Goal: Information Seeking & Learning: Learn about a topic

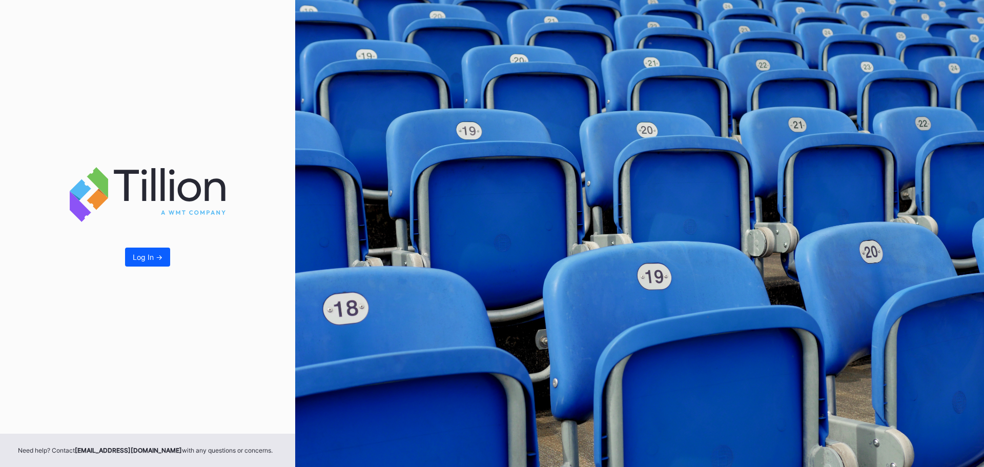
click at [155, 265] on button "Log In ->" at bounding box center [147, 257] width 45 height 19
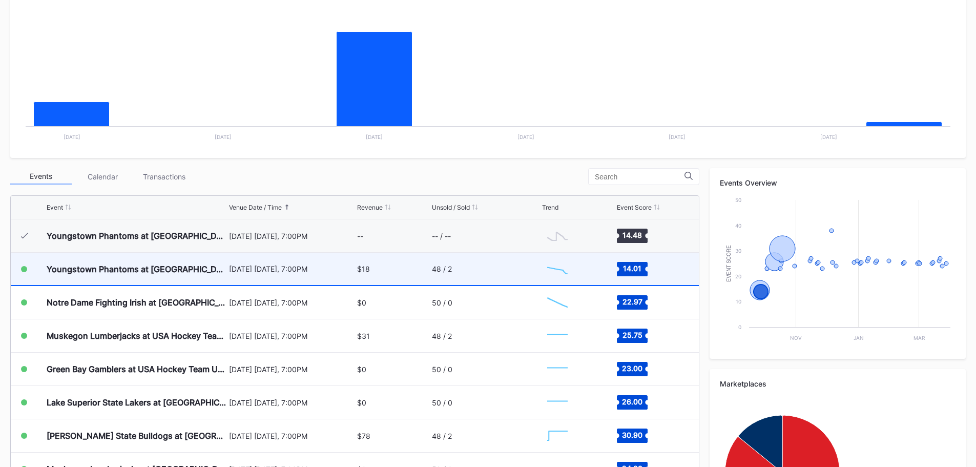
click at [375, 265] on div "$18" at bounding box center [393, 269] width 72 height 32
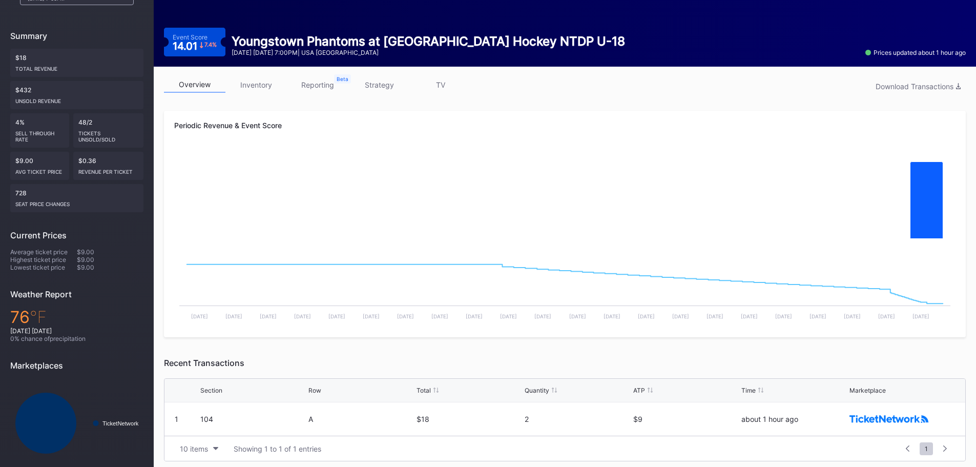
scroll to position [99, 0]
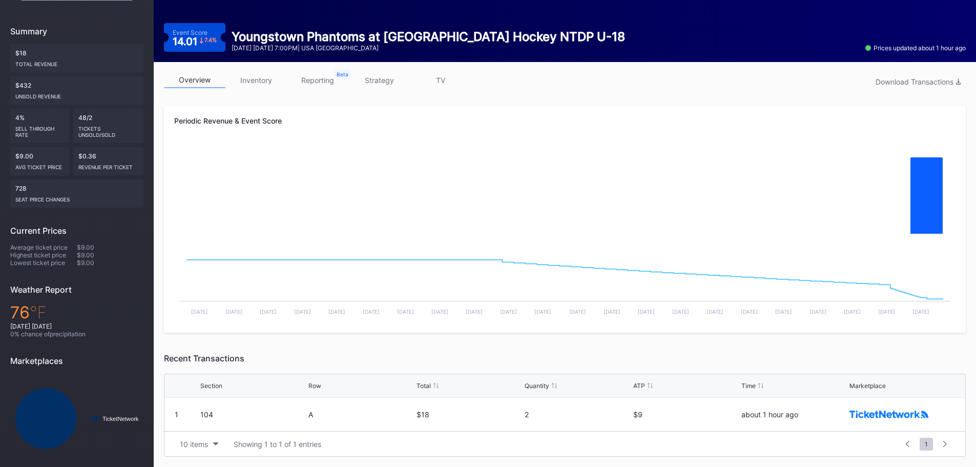
click at [379, 431] on div "10 items Showing 1 to 1 of 1 entries 1 ... -1 0 1 2 3 ... 1" at bounding box center [564, 443] width 801 height 25
click at [293, 418] on div "104" at bounding box center [253, 414] width 106 height 9
click at [207, 450] on button "10 items" at bounding box center [199, 444] width 49 height 14
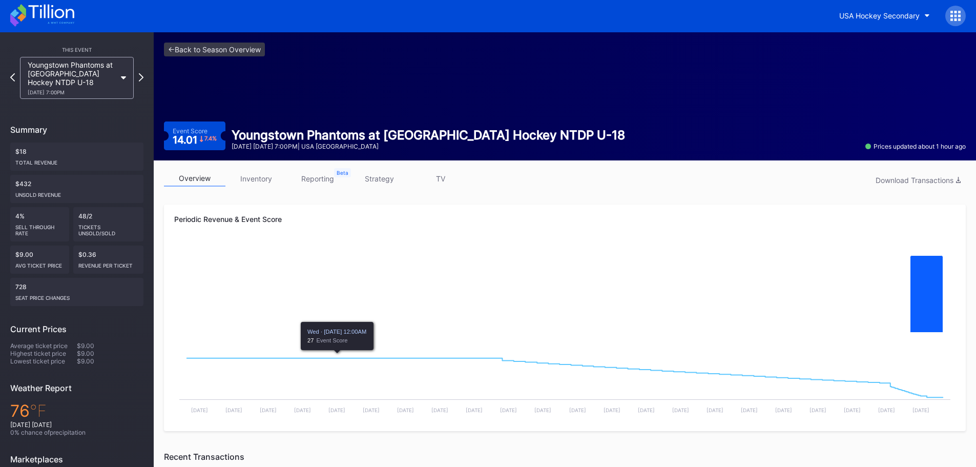
scroll to position [0, 0]
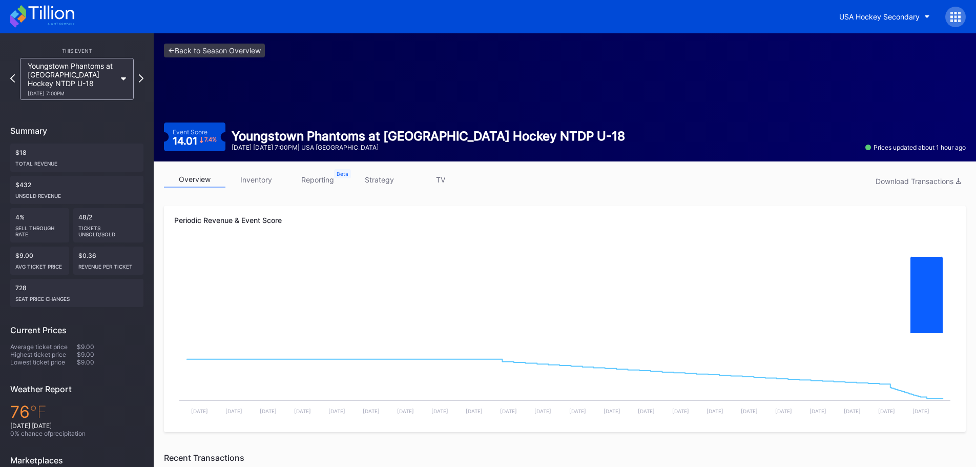
click at [366, 182] on link "strategy" at bounding box center [378, 180] width 61 height 16
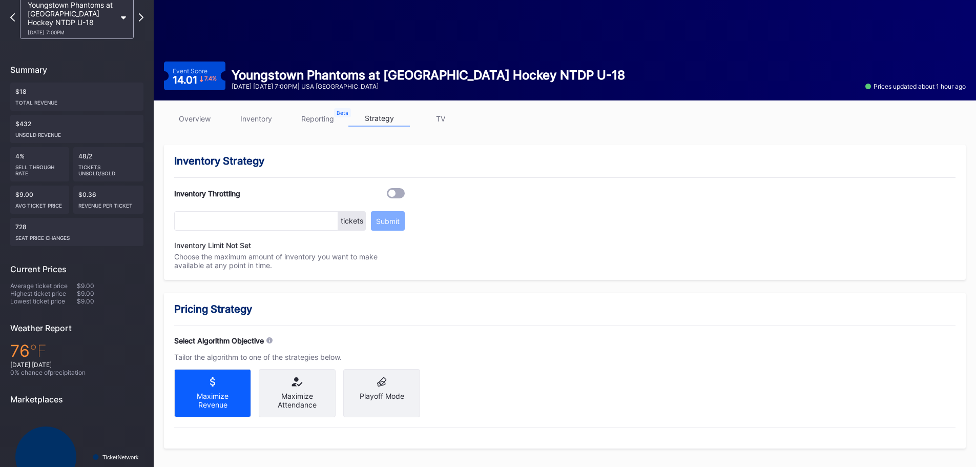
scroll to position [97, 0]
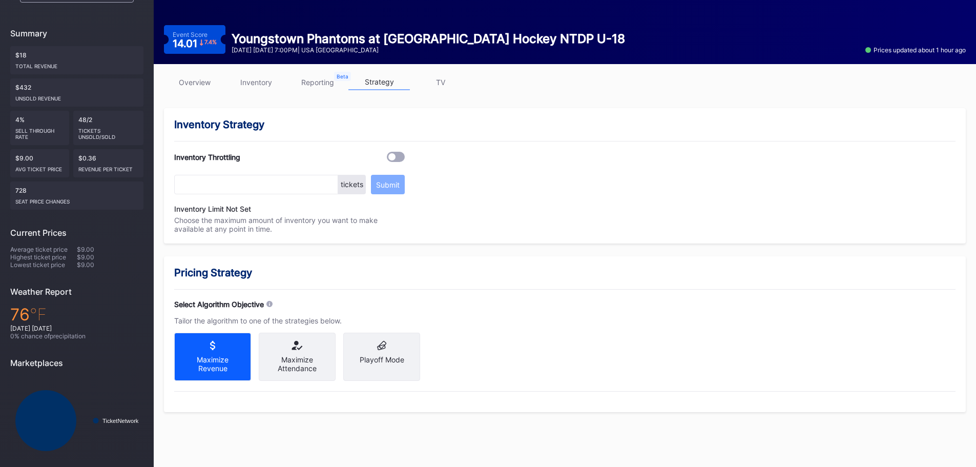
click at [444, 83] on link "TV" at bounding box center [440, 82] width 61 height 16
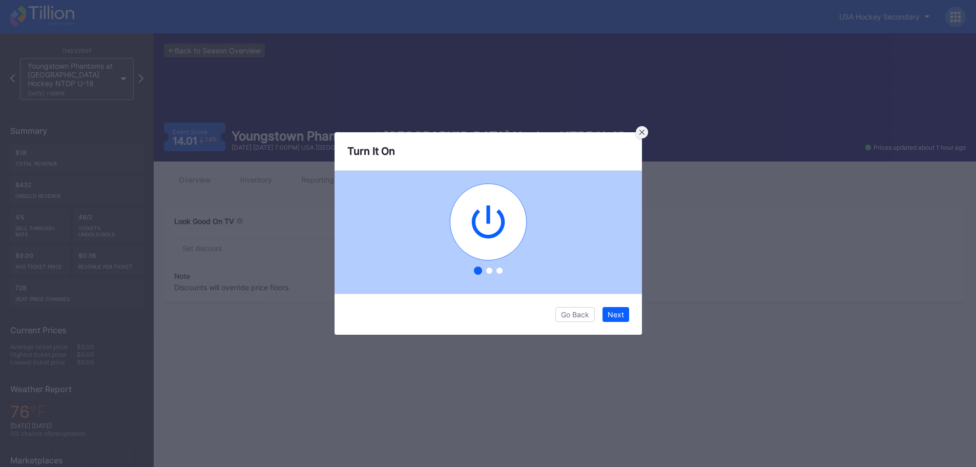
click at [644, 137] on div at bounding box center [642, 132] width 12 height 12
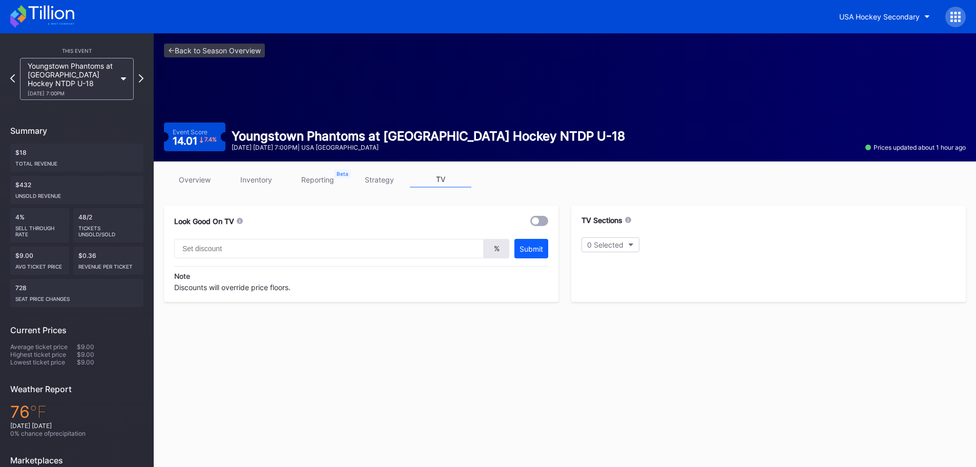
click at [260, 179] on link "inventory" at bounding box center [255, 180] width 61 height 16
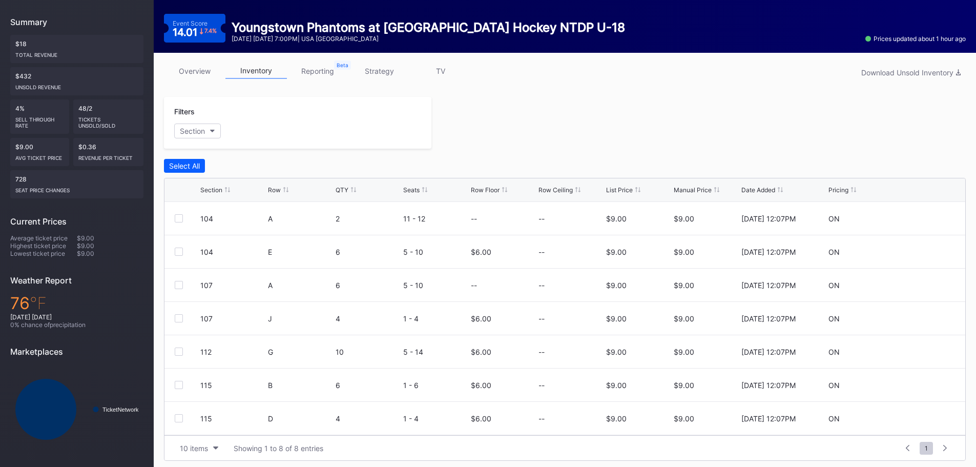
scroll to position [113, 0]
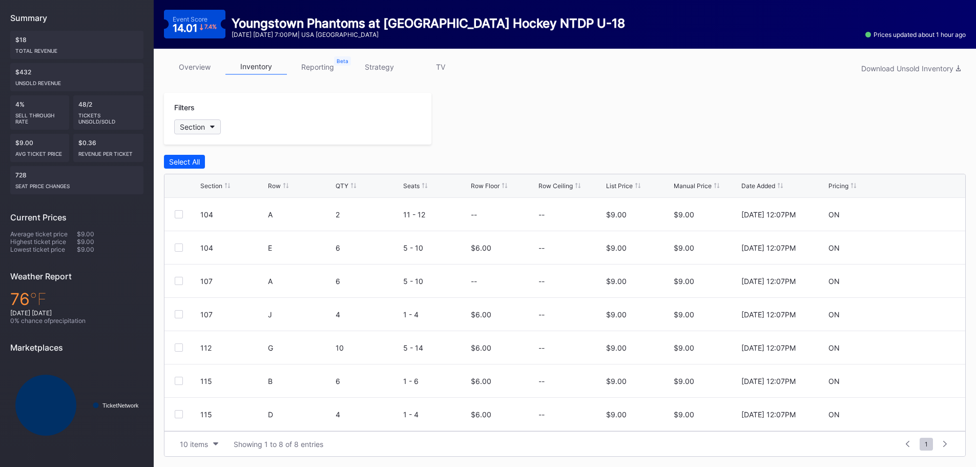
click at [212, 127] on icon "button" at bounding box center [212, 127] width 5 height 3
click at [309, 72] on link "reporting" at bounding box center [317, 67] width 61 height 16
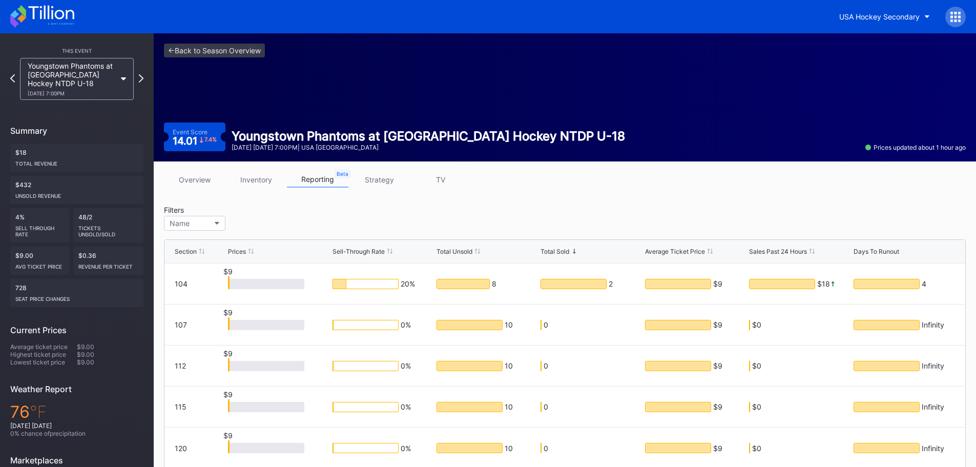
click at [201, 172] on link "overview" at bounding box center [194, 180] width 61 height 16
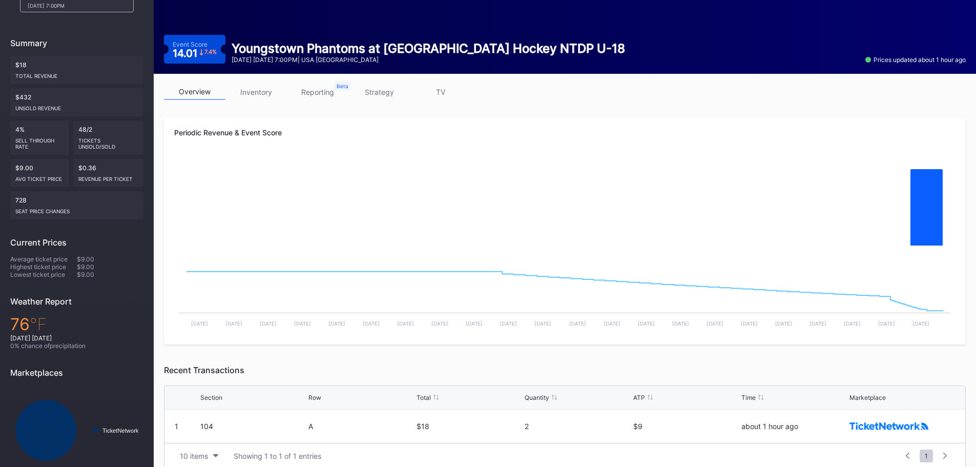
scroll to position [99, 0]
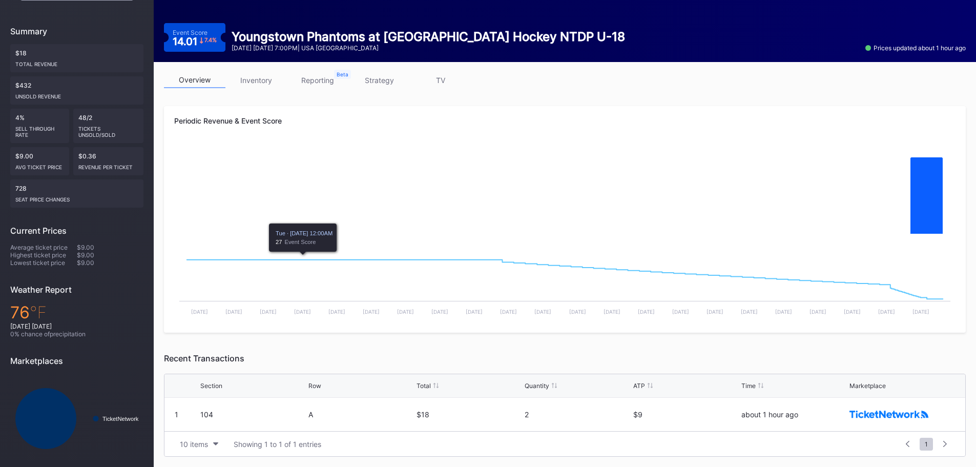
click at [257, 430] on div "104" at bounding box center [253, 414] width 106 height 33
click at [874, 421] on div at bounding box center [903, 414] width 106 height 33
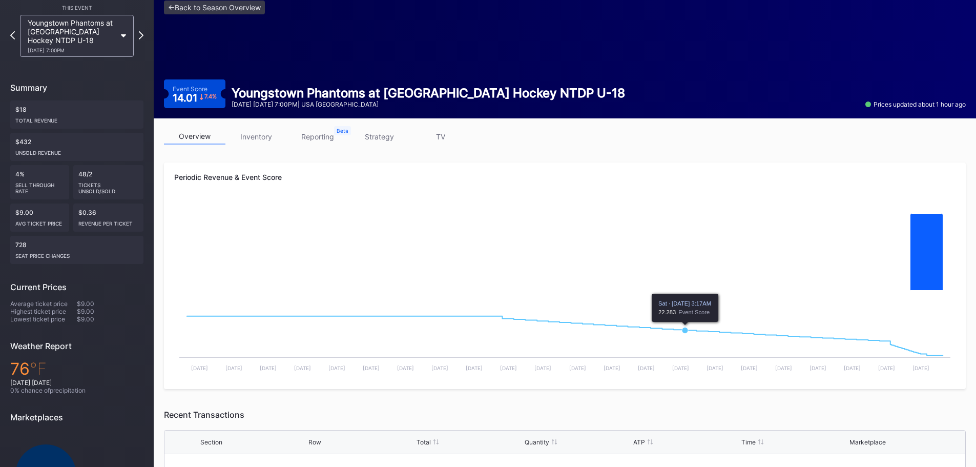
scroll to position [0, 0]
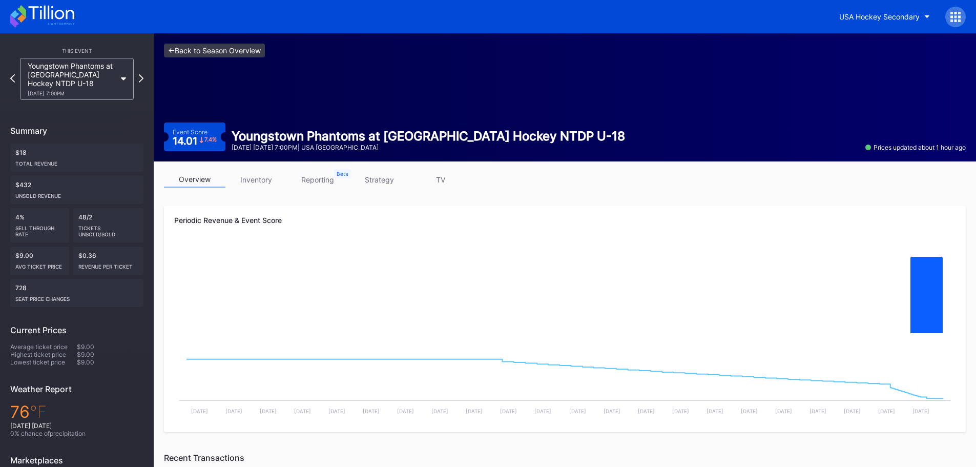
click at [231, 50] on link "<- Back to Season Overview" at bounding box center [214, 51] width 101 height 14
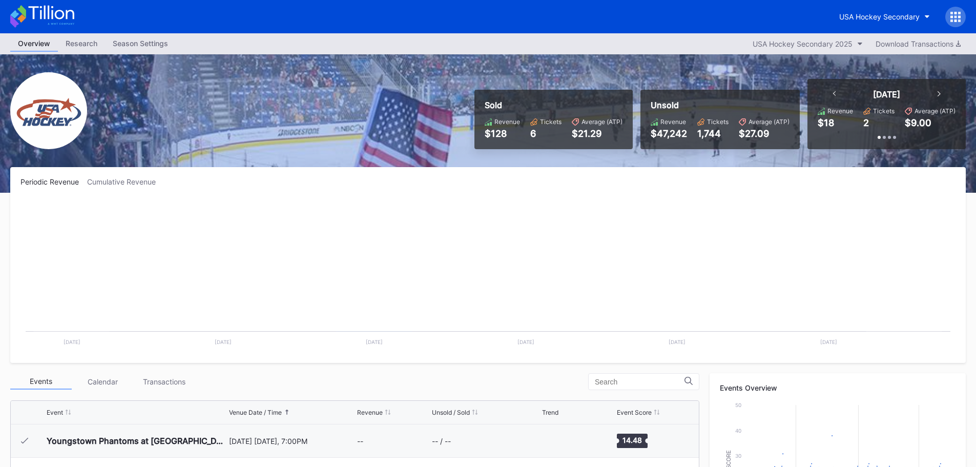
scroll to position [33, 0]
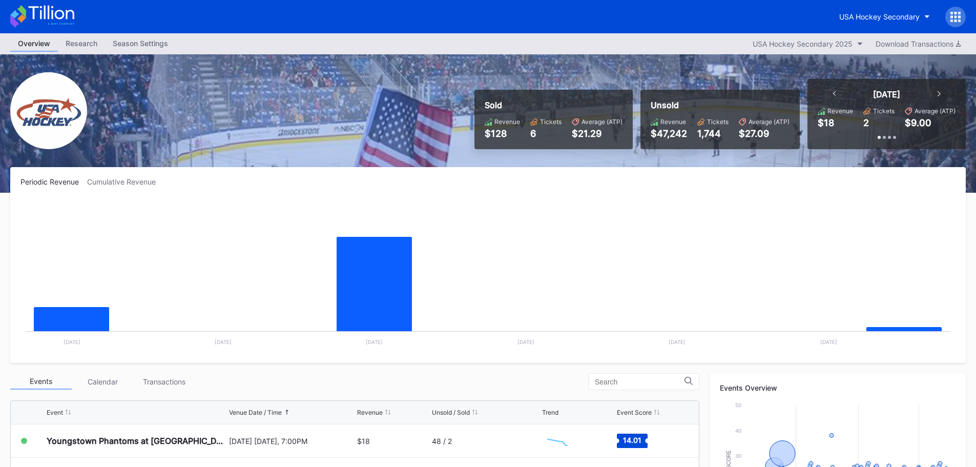
click at [956, 9] on div at bounding box center [955, 17] width 20 height 20
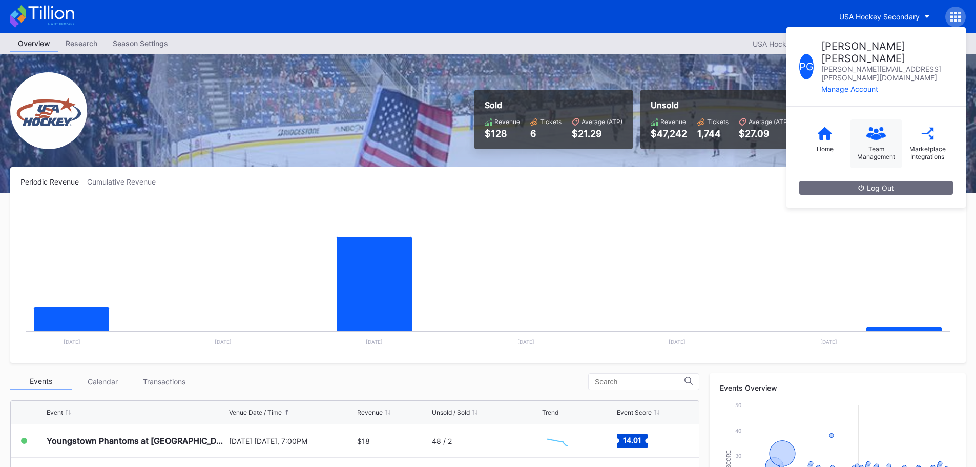
click at [875, 128] on circle at bounding box center [876, 130] width 5 height 5
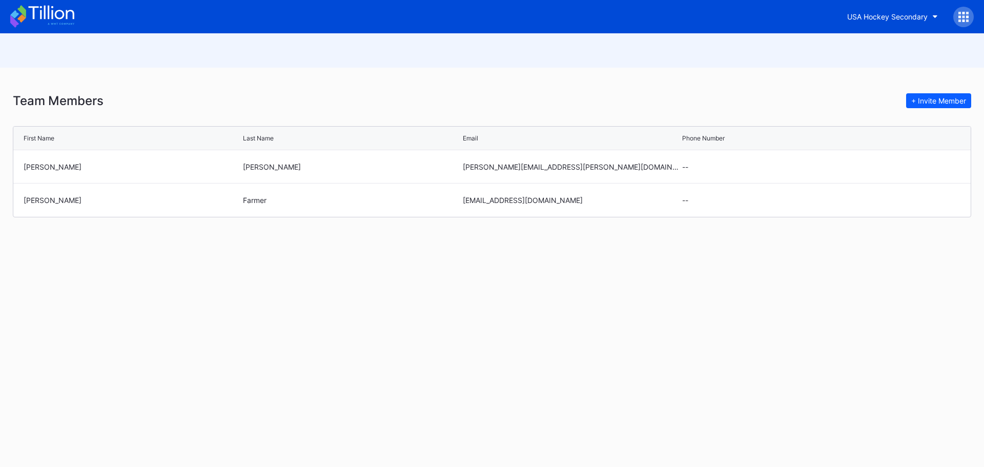
click at [965, 13] on icon at bounding box center [963, 17] width 10 height 10
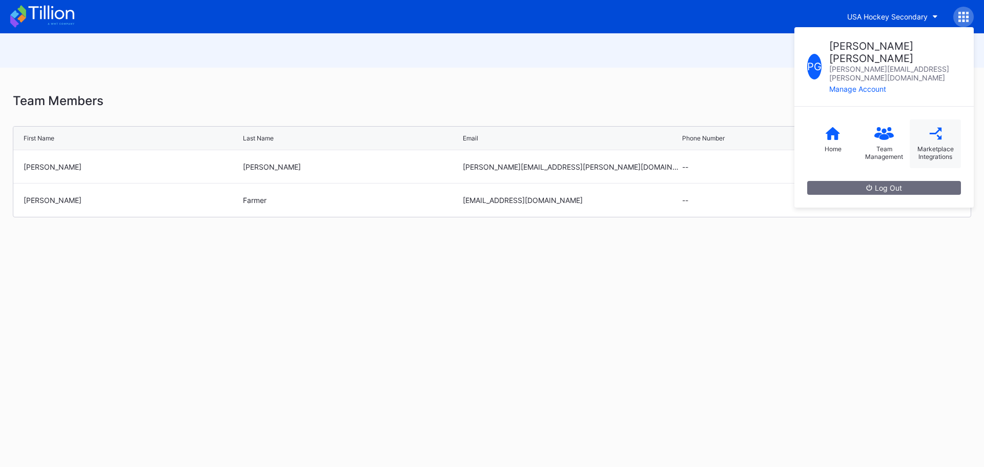
click at [915, 119] on div "Marketplace Integrations" at bounding box center [935, 143] width 51 height 49
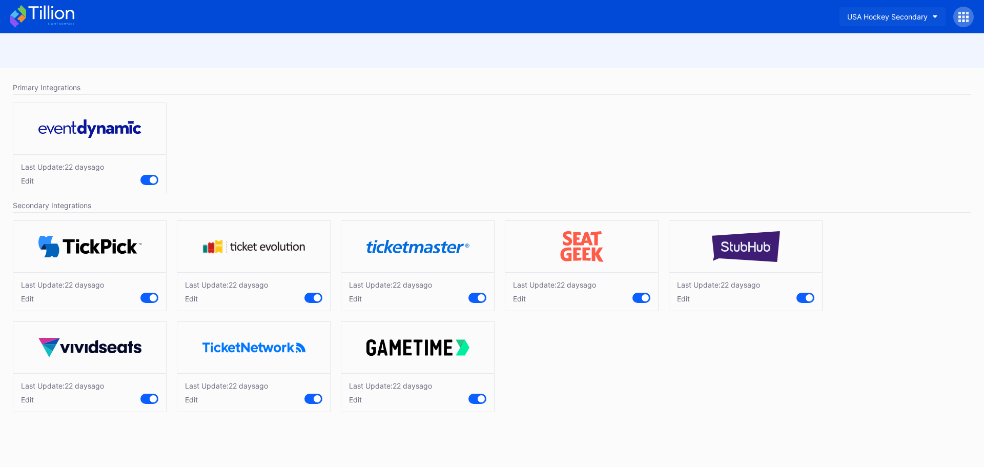
click at [922, 19] on div "USA Hockey Secondary" at bounding box center [887, 16] width 80 height 9
click at [45, 19] on icon at bounding box center [51, 13] width 46 height 14
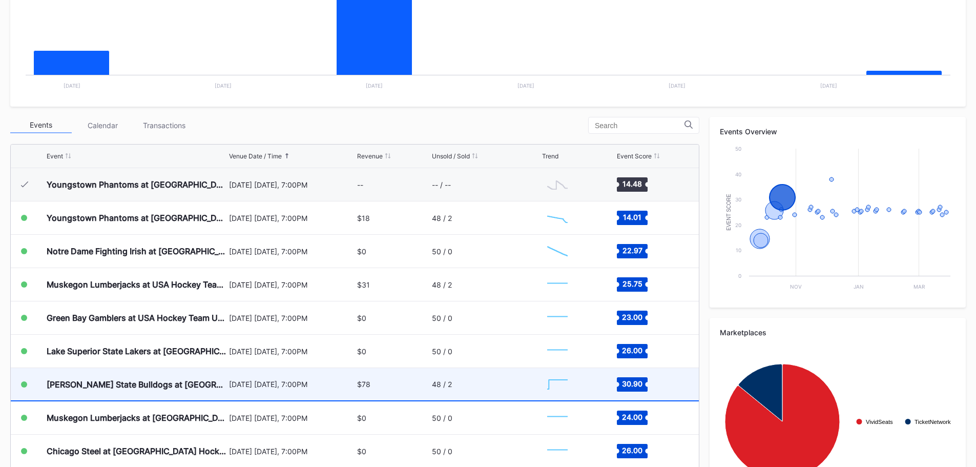
click at [513, 390] on div "48 / 2" at bounding box center [486, 384] width 108 height 32
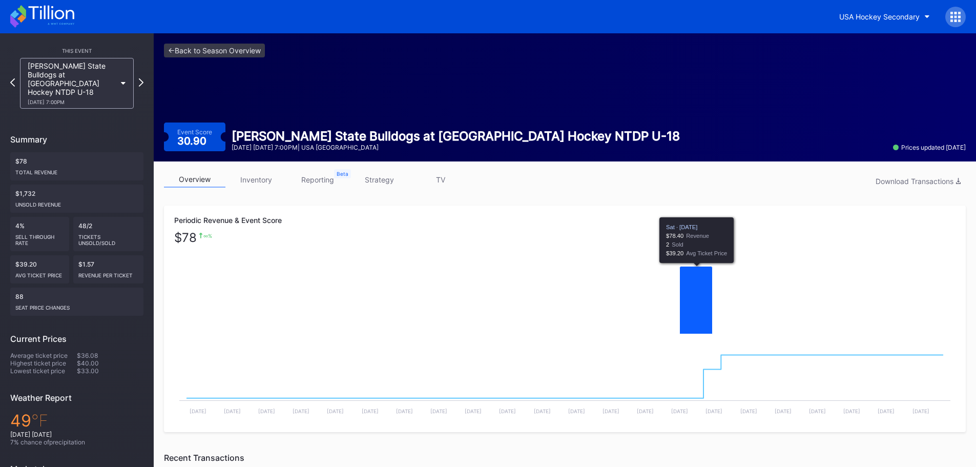
click at [694, 295] on icon "Chart title" at bounding box center [696, 300] width 33 height 68
click at [706, 295] on icon "Chart title" at bounding box center [696, 300] width 33 height 68
click at [33, 16] on icon at bounding box center [51, 13] width 46 height 14
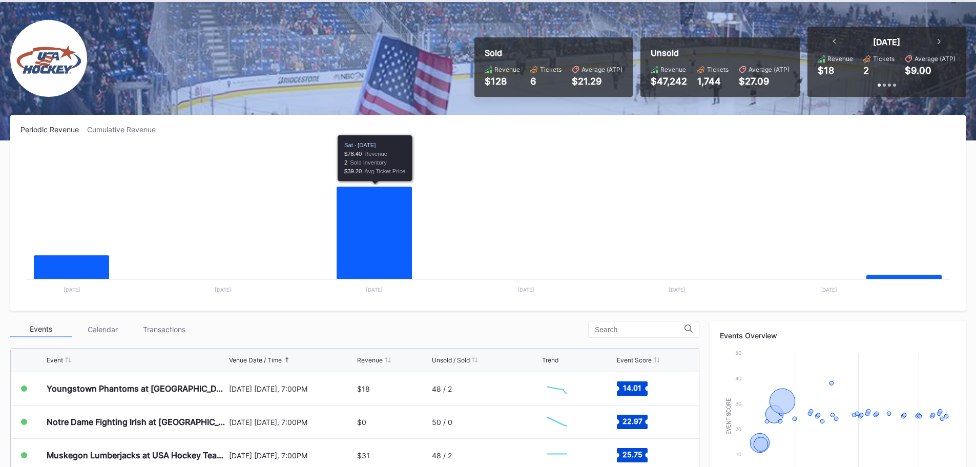
scroll to position [256, 0]
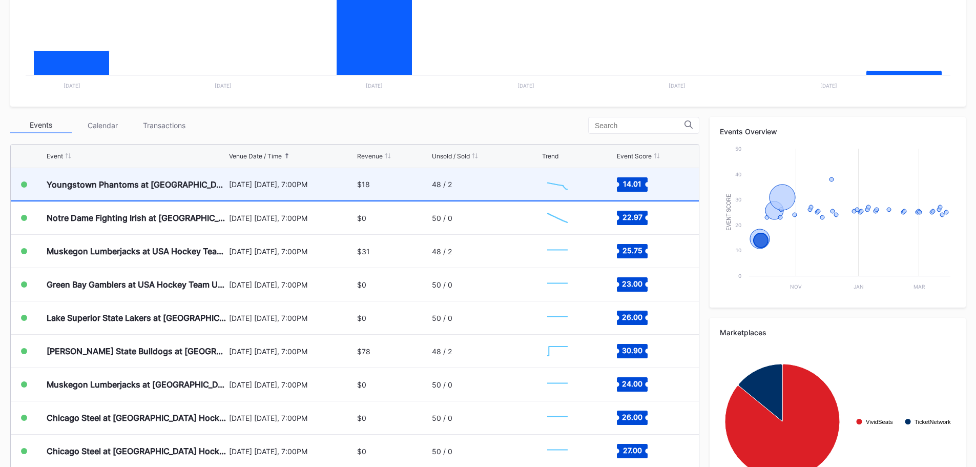
click at [128, 175] on div "Youngstown Phantoms at [GEOGRAPHIC_DATA] Hockey NTDP U-18" at bounding box center [137, 184] width 180 height 32
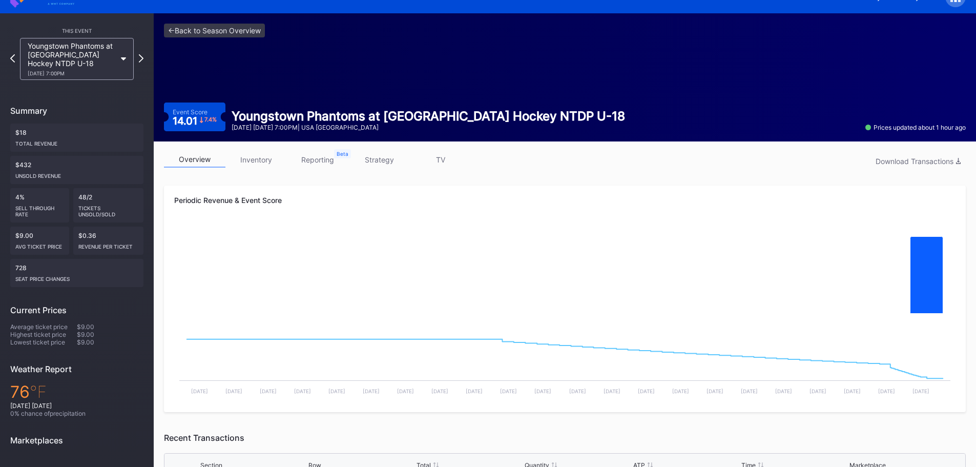
scroll to position [99, 0]
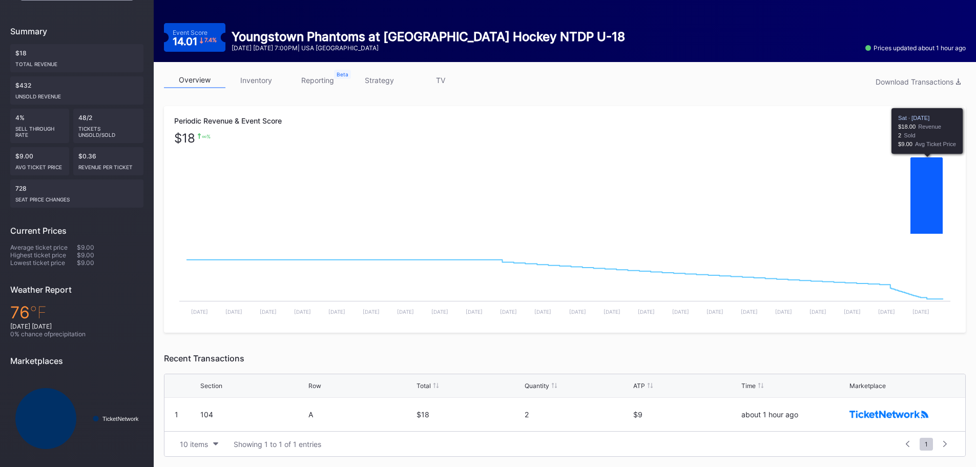
click at [920, 186] on icon "Chart title" at bounding box center [927, 195] width 33 height 77
click at [920, 184] on icon "Chart title" at bounding box center [927, 195] width 33 height 77
click at [919, 76] on button "Download Transactions" at bounding box center [918, 82] width 95 height 14
click at [255, 85] on link "inventory" at bounding box center [255, 80] width 61 height 16
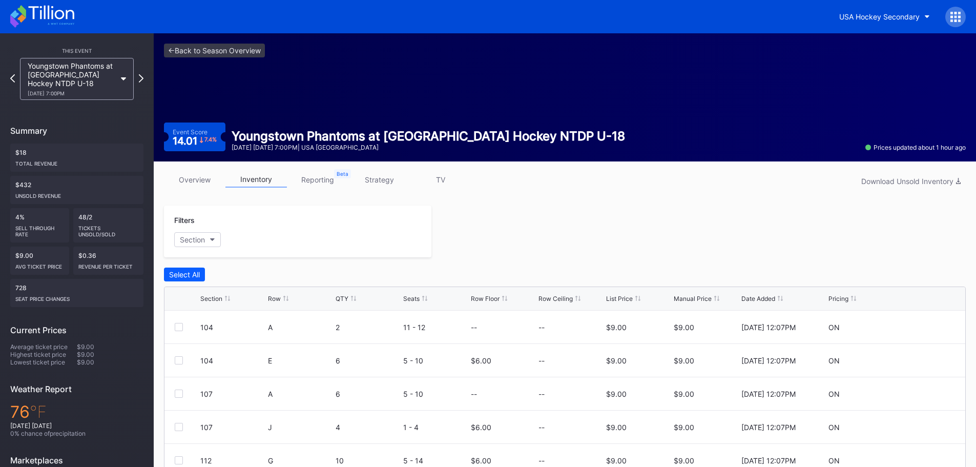
click at [301, 178] on link "reporting" at bounding box center [317, 180] width 61 height 16
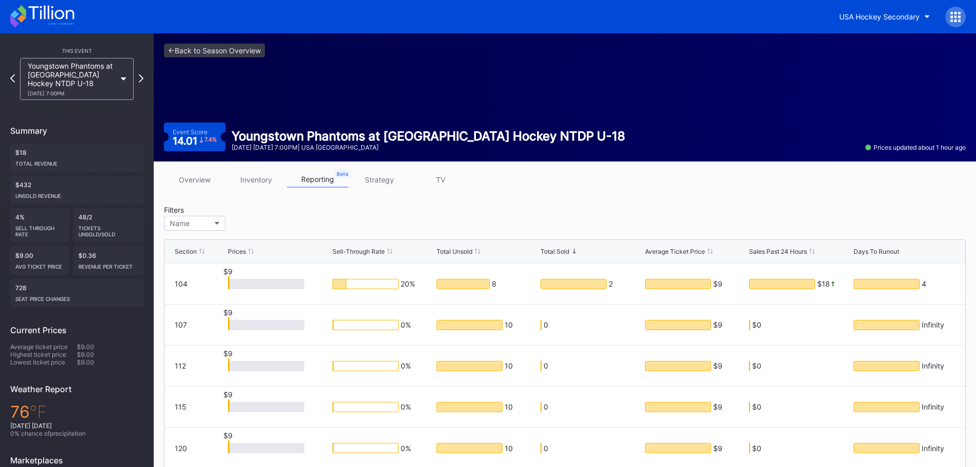
click at [362, 176] on link "strategy" at bounding box center [378, 180] width 61 height 16
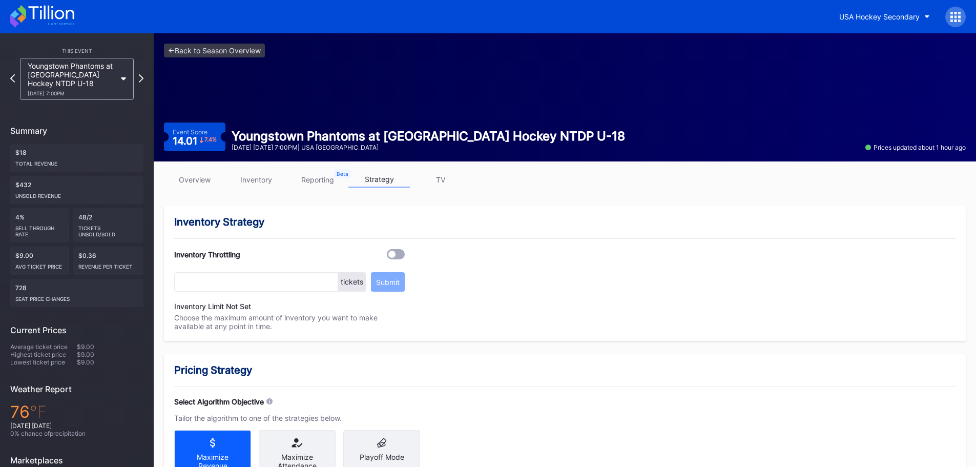
click at [446, 177] on link "TV" at bounding box center [440, 180] width 61 height 16
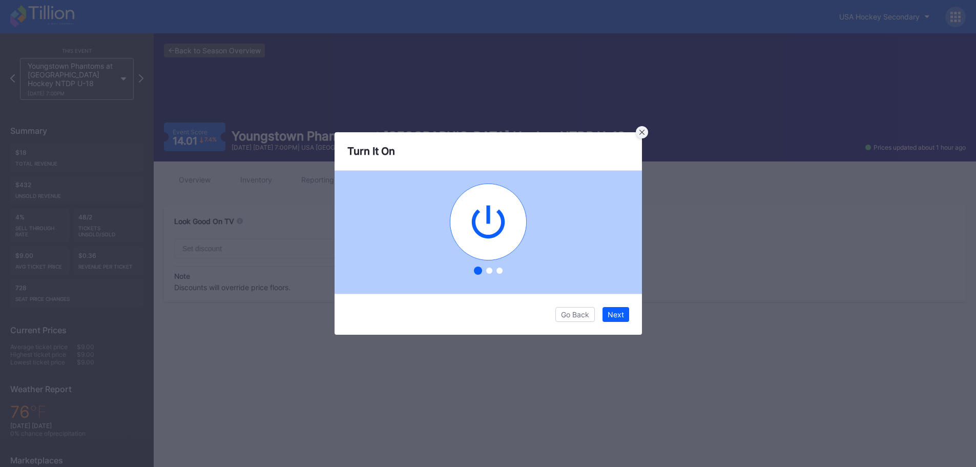
click at [644, 137] on div at bounding box center [642, 132] width 12 height 12
